Goal: Information Seeking & Learning: Check status

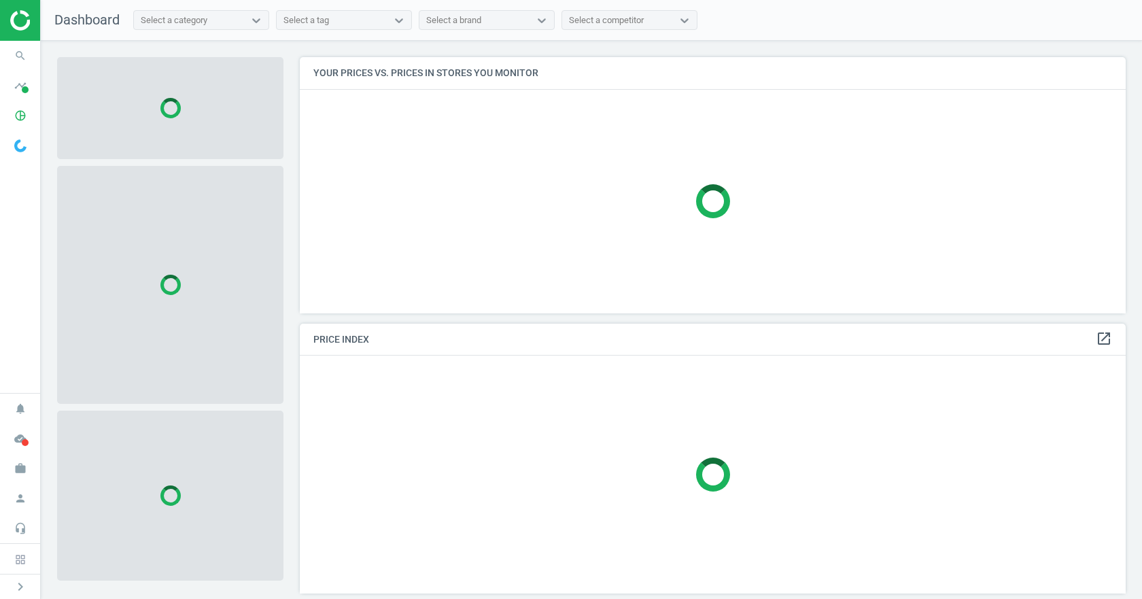
scroll to position [277, 837]
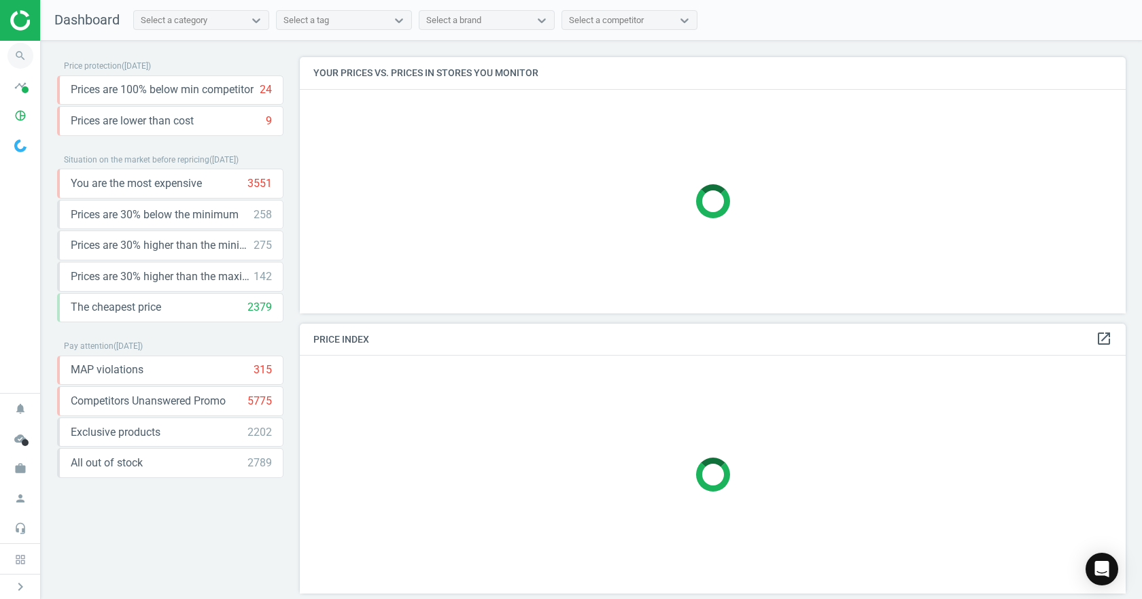
click at [27, 52] on icon "search" at bounding box center [20, 56] width 26 height 26
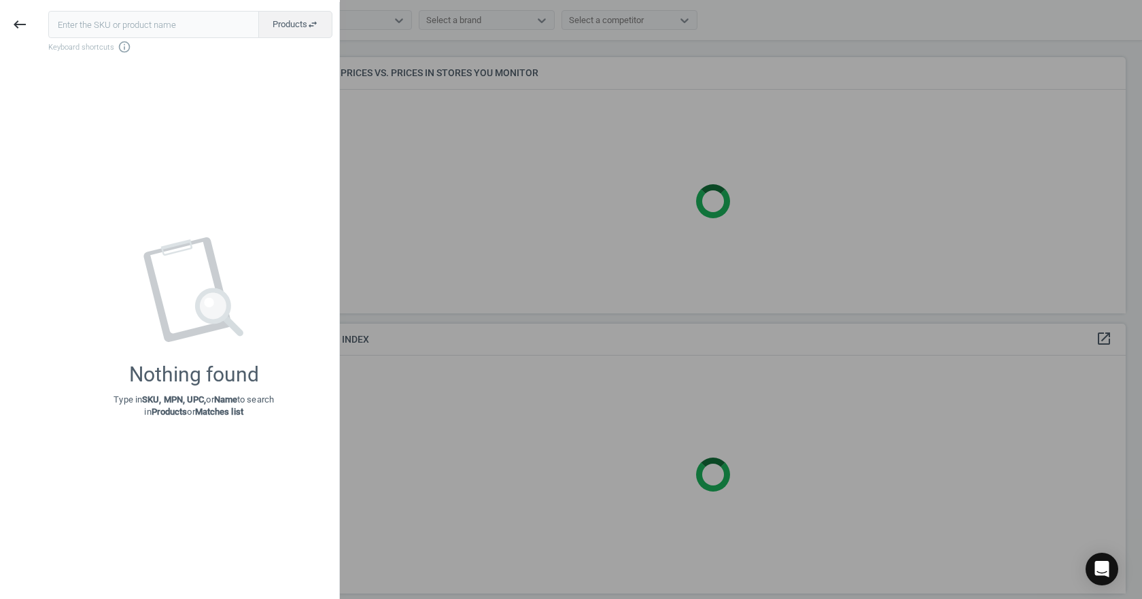
click at [186, 27] on input "text" at bounding box center [153, 24] width 211 height 27
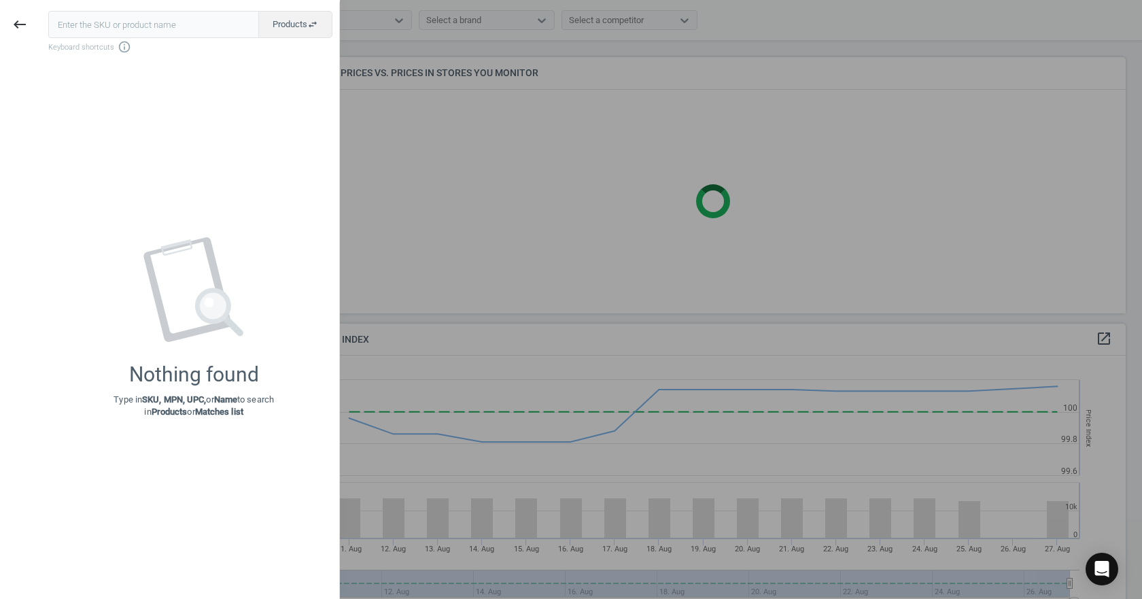
scroll to position [334, 837]
type input "258520-SIL-4"
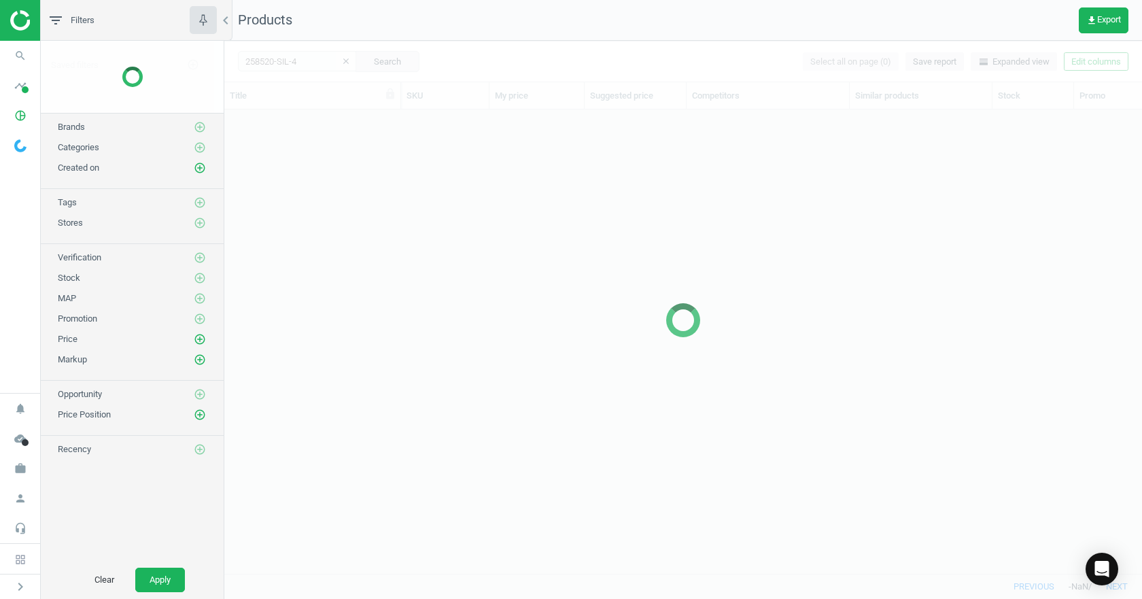
scroll to position [443, 908]
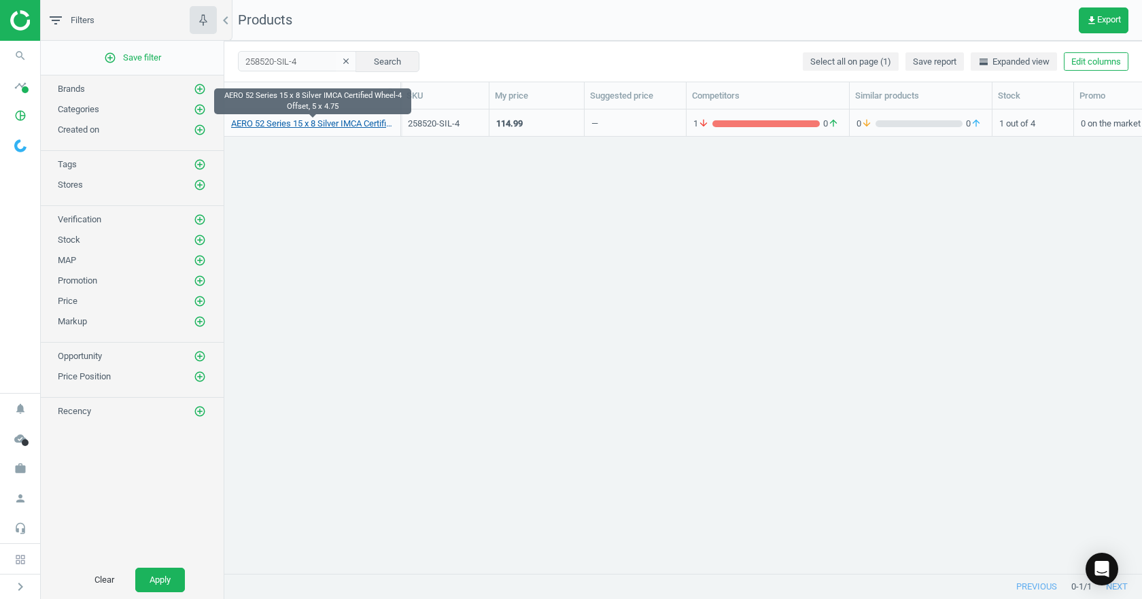
click at [324, 122] on link "AERO 52 Series 15 x 8 Silver IMCA Certified Wheel-4 Offset, 5 x 4.75" at bounding box center [312, 124] width 162 height 12
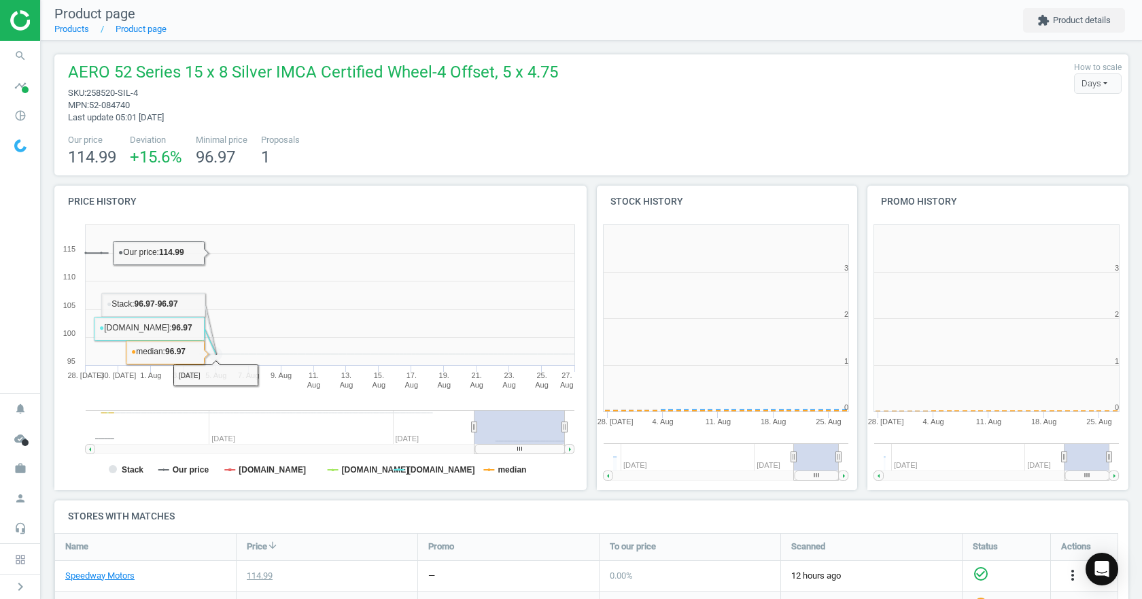
scroll to position [293, 279]
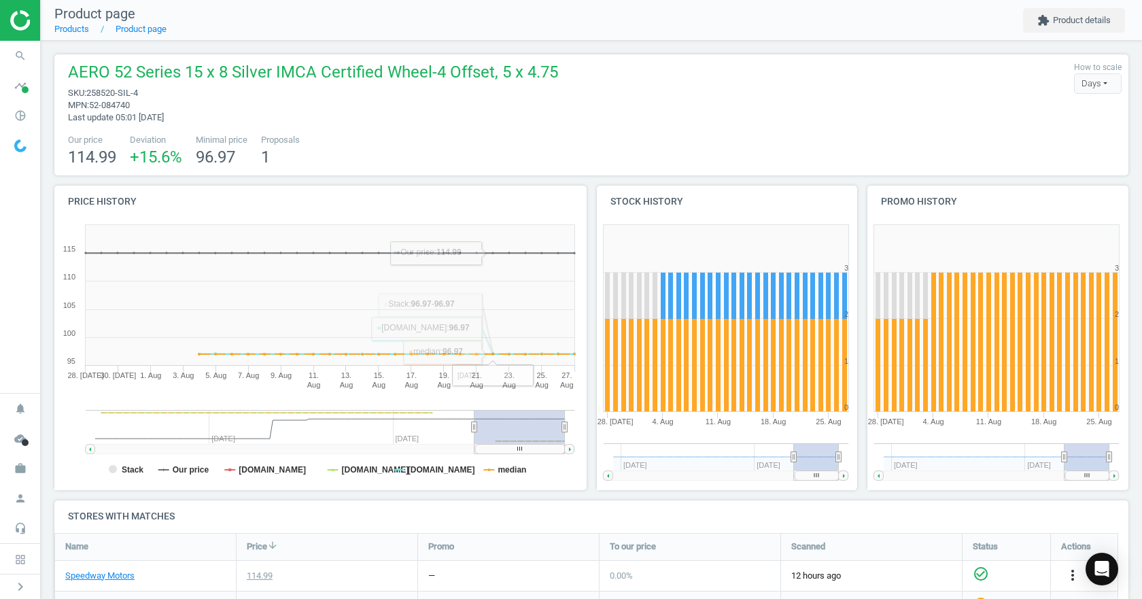
click at [470, 430] on g at bounding box center [330, 432] width 489 height 44
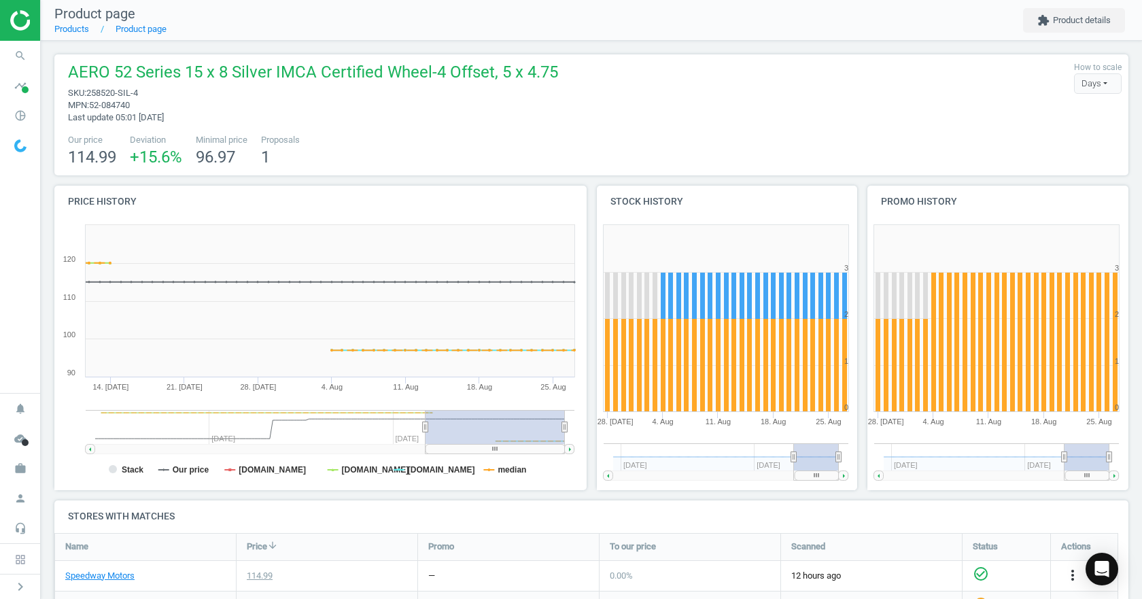
drag, startPoint x: 516, startPoint y: 428, endPoint x: 631, endPoint y: 433, distance: 115.0
click at [631, 433] on div "Price history Created with Highstock 6.2.0 Stack Our price [DOMAIN_NAME] [DOMAI…" at bounding box center [592, 343] width 1084 height 315
click at [516, 469] on tspan "median" at bounding box center [512, 470] width 29 height 10
